Goal: Check status: Check status

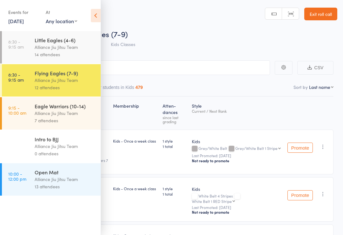
click at [24, 22] on link "[DATE]" at bounding box center [16, 20] width 16 height 7
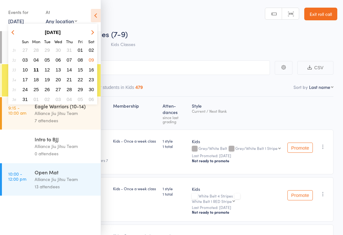
click at [36, 68] on span "11" at bounding box center [36, 69] width 5 height 5
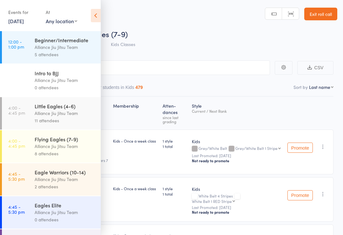
click at [92, 15] on icon at bounding box center [96, 15] width 10 height 13
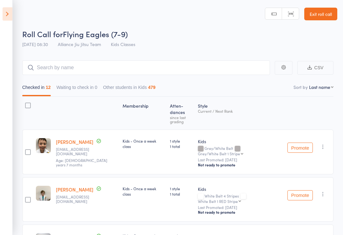
click at [9, 19] on icon at bounding box center [8, 13] width 10 height 13
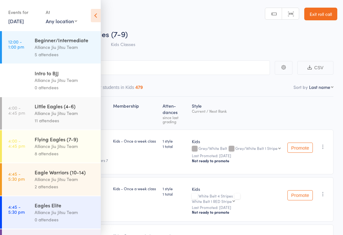
click at [24, 18] on link "[DATE]" at bounding box center [16, 20] width 16 height 7
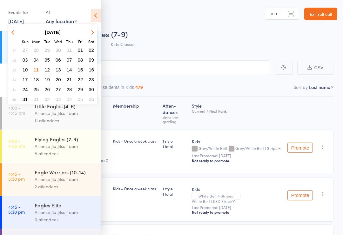
click at [96, 16] on icon at bounding box center [96, 15] width 10 height 13
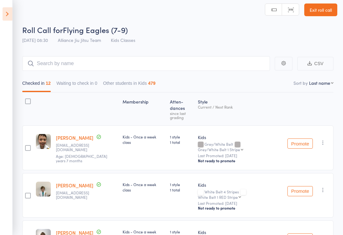
scroll to position [9, 0]
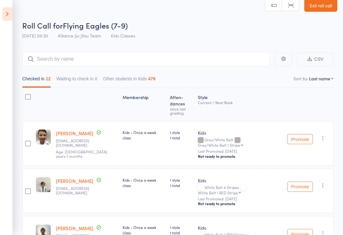
click at [11, 17] on icon at bounding box center [8, 13] width 10 height 13
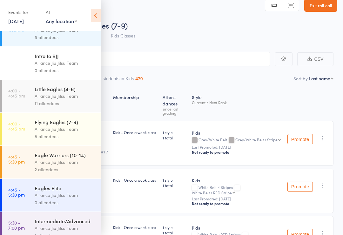
scroll to position [17, 0]
click at [85, 104] on div "11 attendees" at bounding box center [65, 103] width 61 height 7
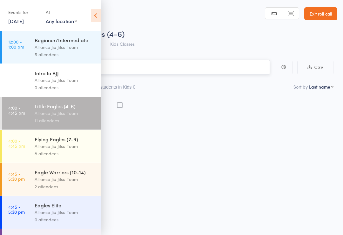
scroll to position [4, 0]
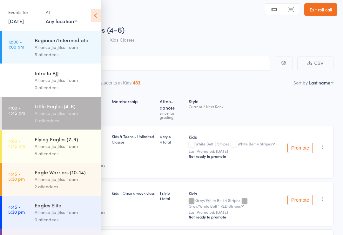
click at [93, 19] on icon at bounding box center [96, 15] width 10 height 13
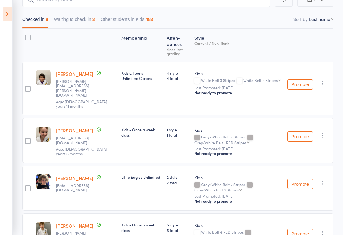
scroll to position [0, 0]
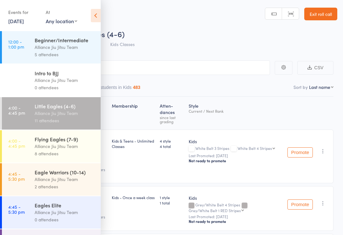
click at [99, 19] on icon at bounding box center [96, 15] width 10 height 13
